Goal: Ask a question

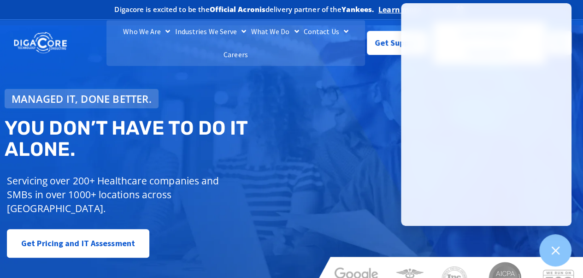
click at [325, 79] on div "Managed IT, done better. You don’t have to do IT alone. Servicing over 200+ Hea…" at bounding box center [291, 162] width 583 height 274
click at [387, 41] on span "Get Support" at bounding box center [398, 39] width 46 height 18
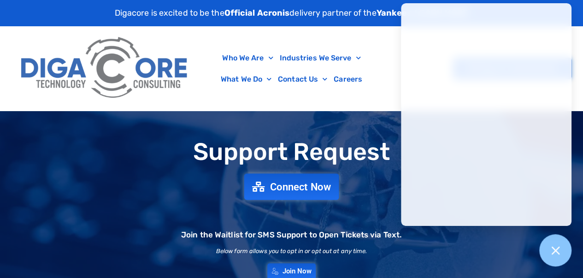
click at [303, 189] on span "Connect Now" at bounding box center [300, 187] width 61 height 10
